Goal: Information Seeking & Learning: Learn about a topic

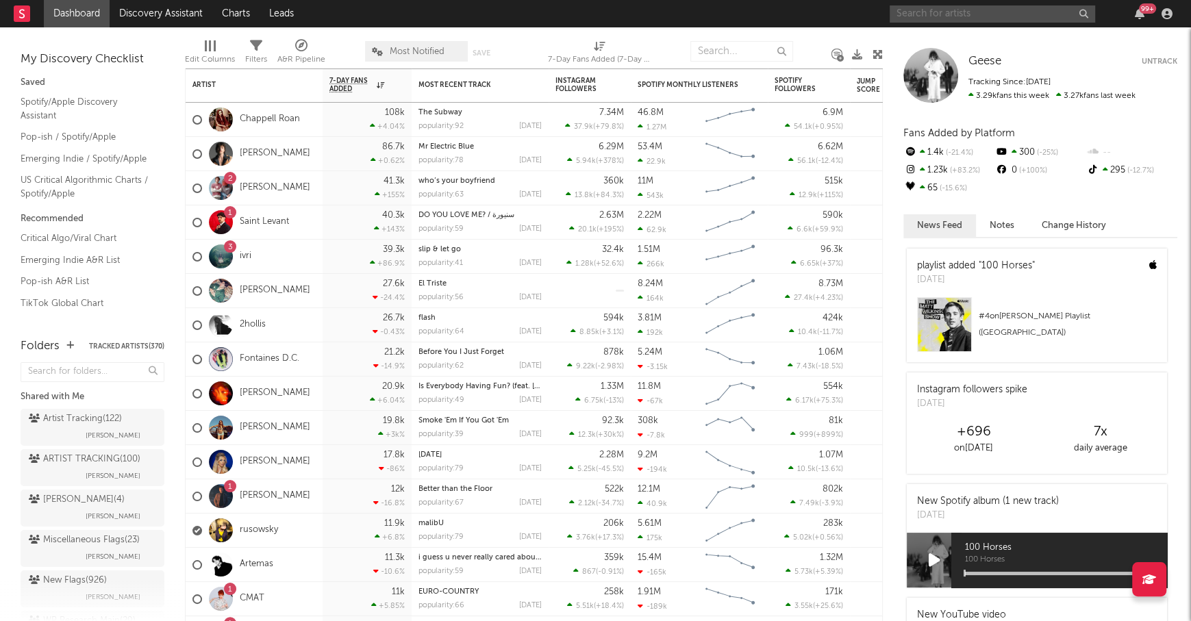
click at [937, 7] on input "text" at bounding box center [991, 13] width 205 height 17
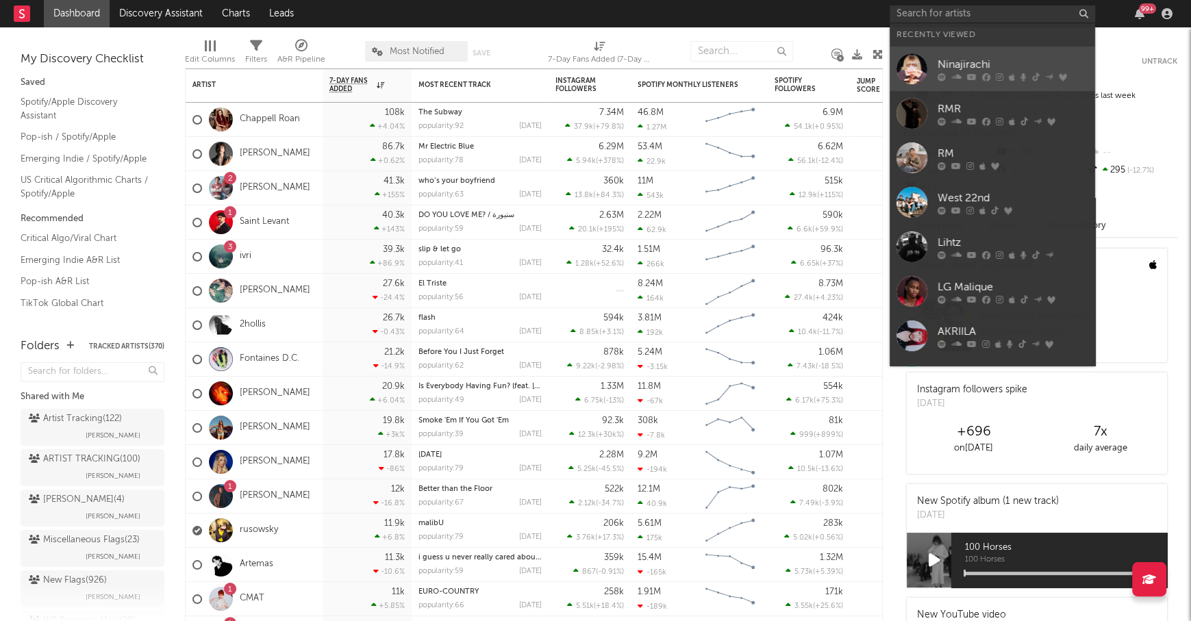
click at [993, 60] on div "Ninajirachi" at bounding box center [1012, 64] width 151 height 16
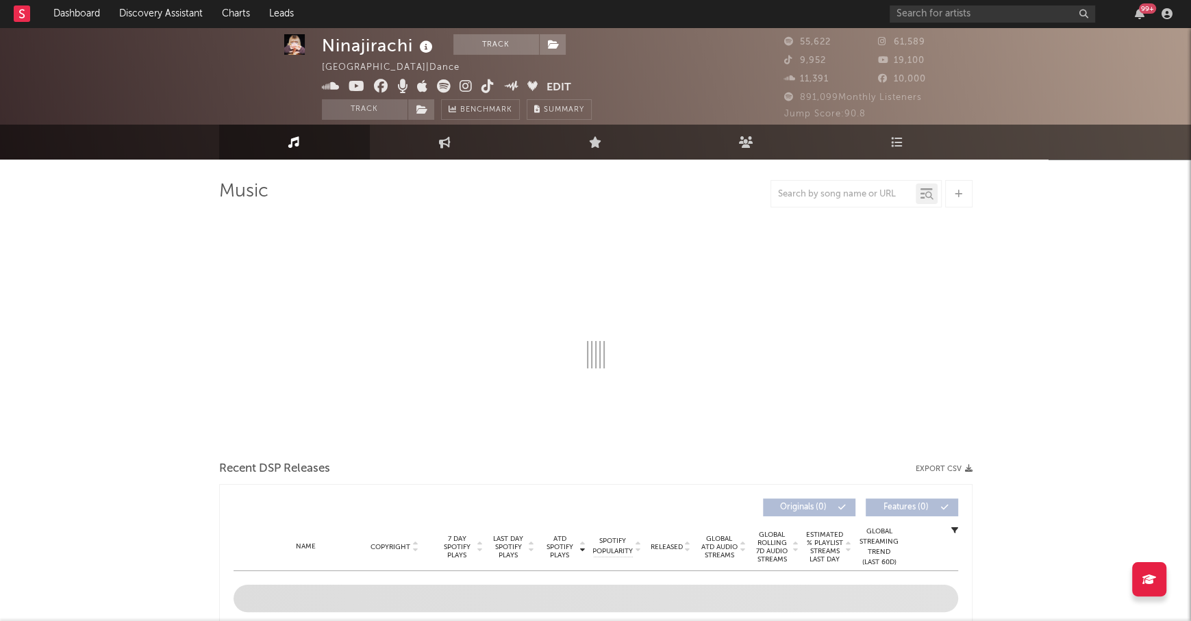
scroll to position [5, 0]
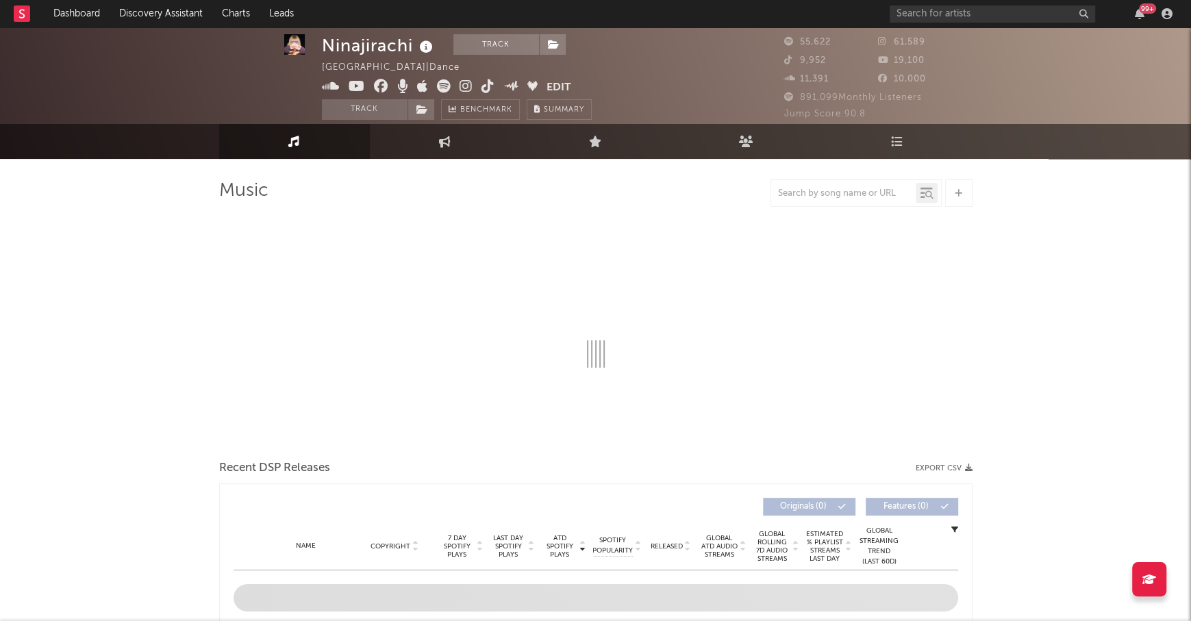
select select "6m"
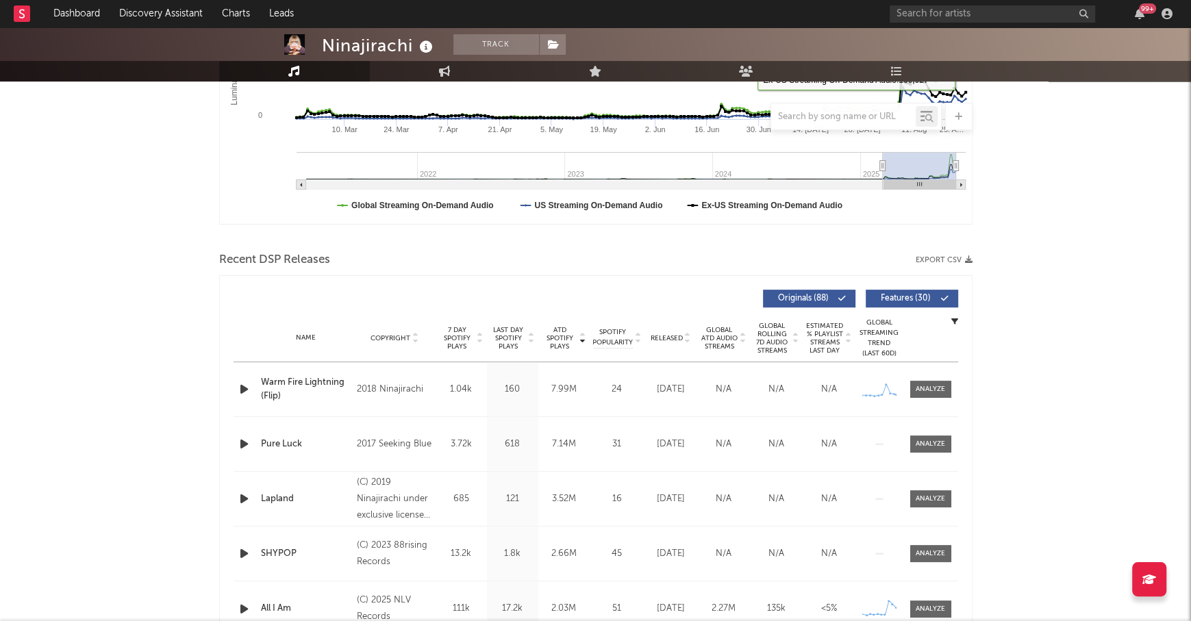
scroll to position [340, 0]
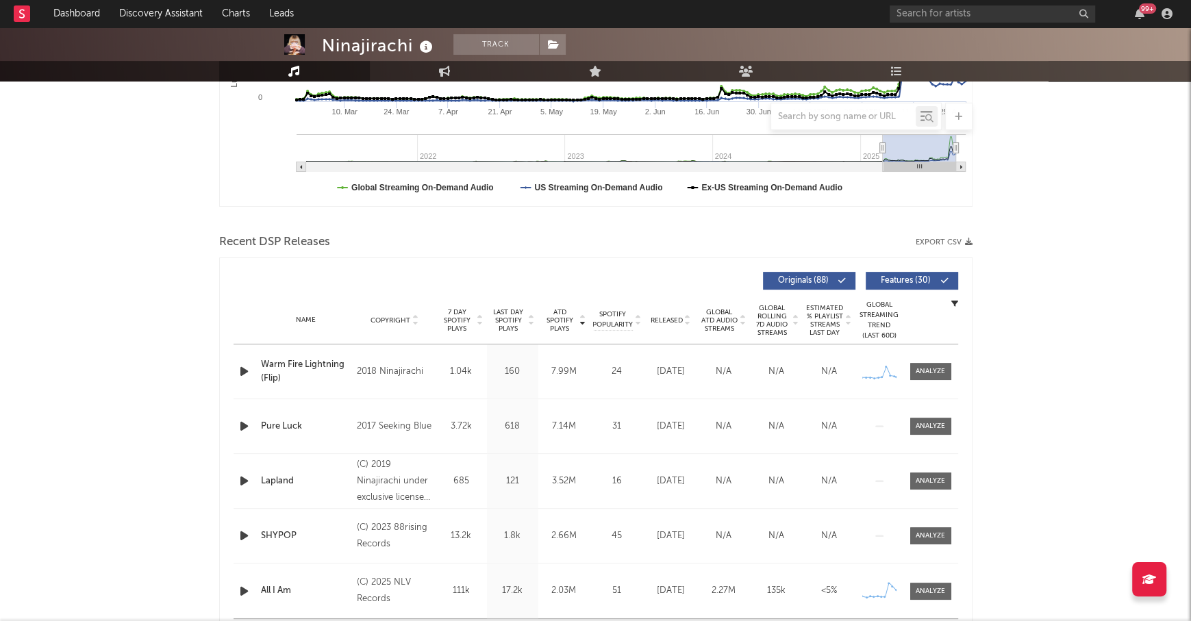
click at [511, 322] on span "Last Day Spotify Plays" at bounding box center [508, 320] width 36 height 25
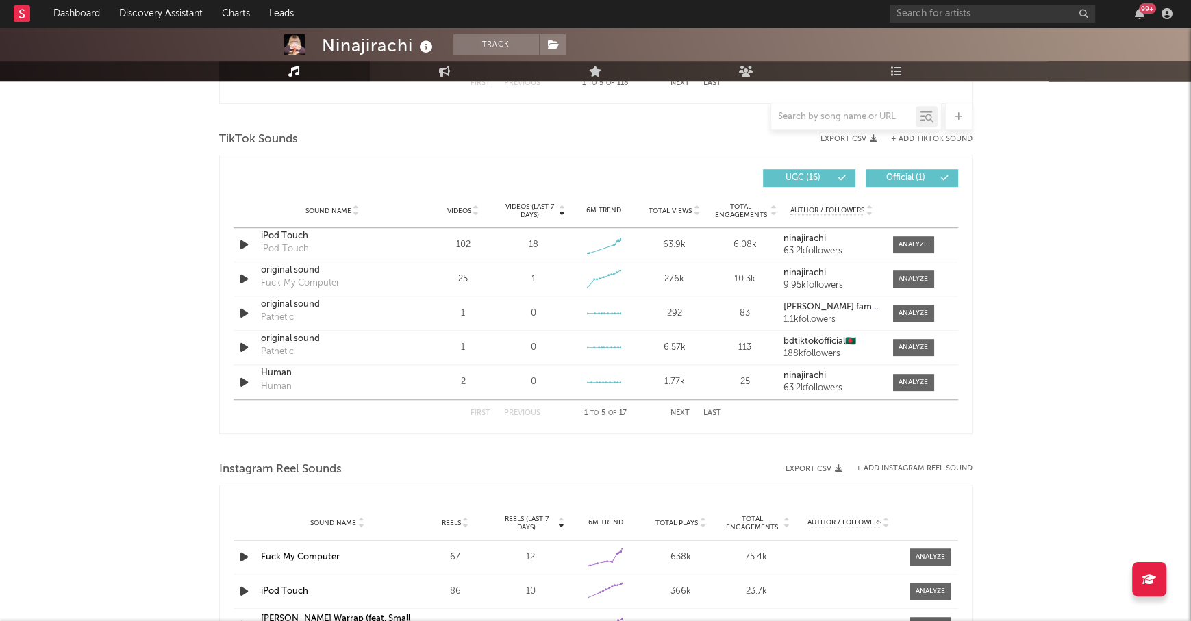
scroll to position [891, 0]
